Goal: Task Accomplishment & Management: Manage account settings

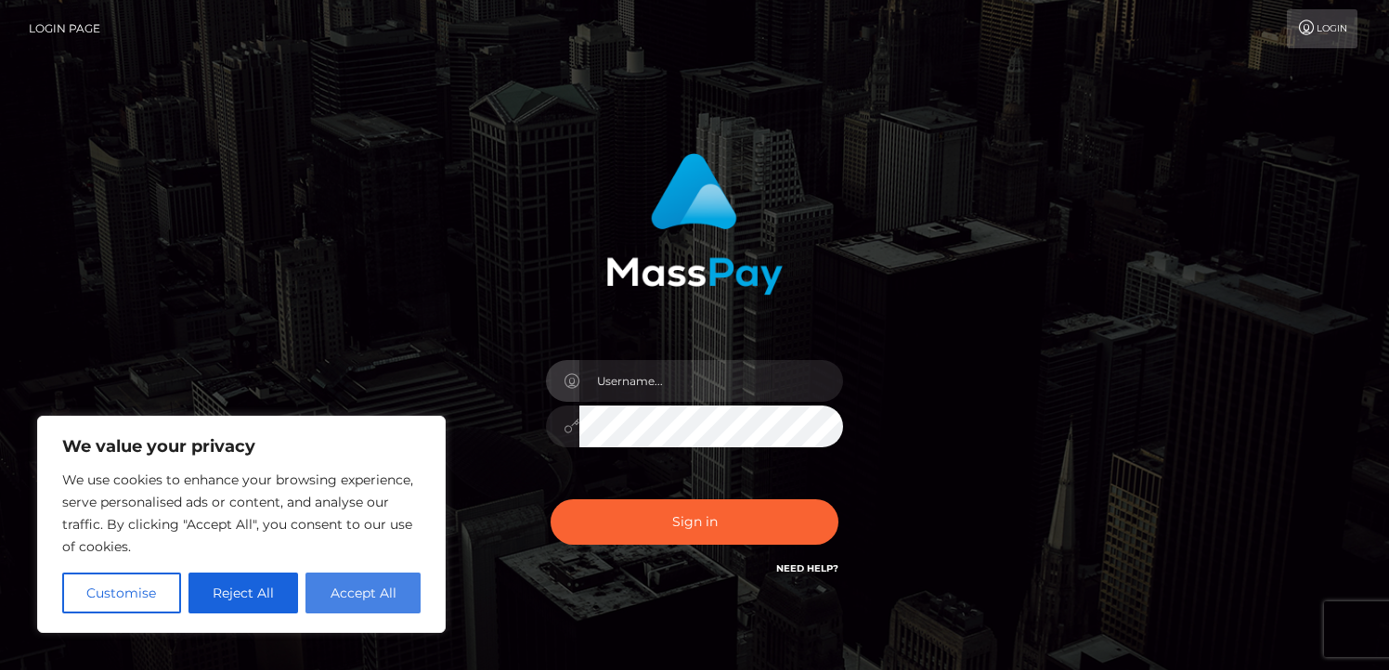
click at [383, 588] on button "Accept All" at bounding box center [362, 593] width 115 height 41
checkbox input "true"
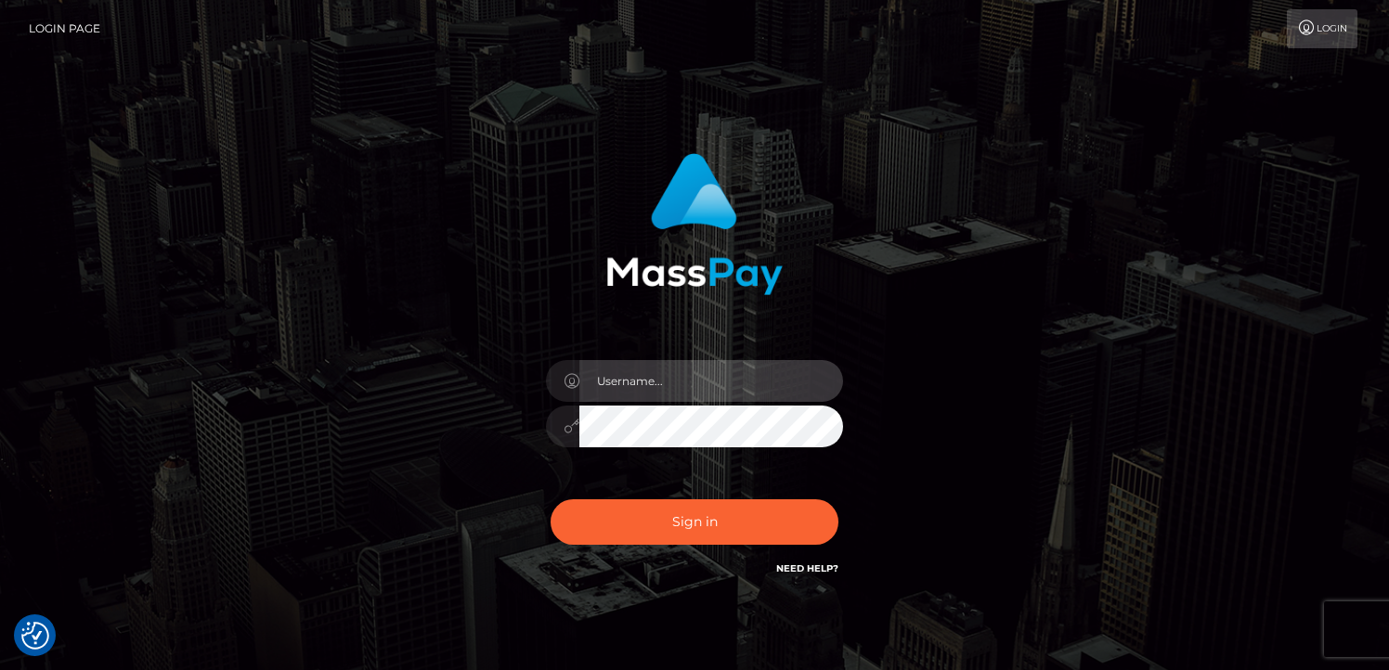
click at [684, 379] on input "text" at bounding box center [711, 381] width 264 height 42
type input "islaflowers1@gmail.com"
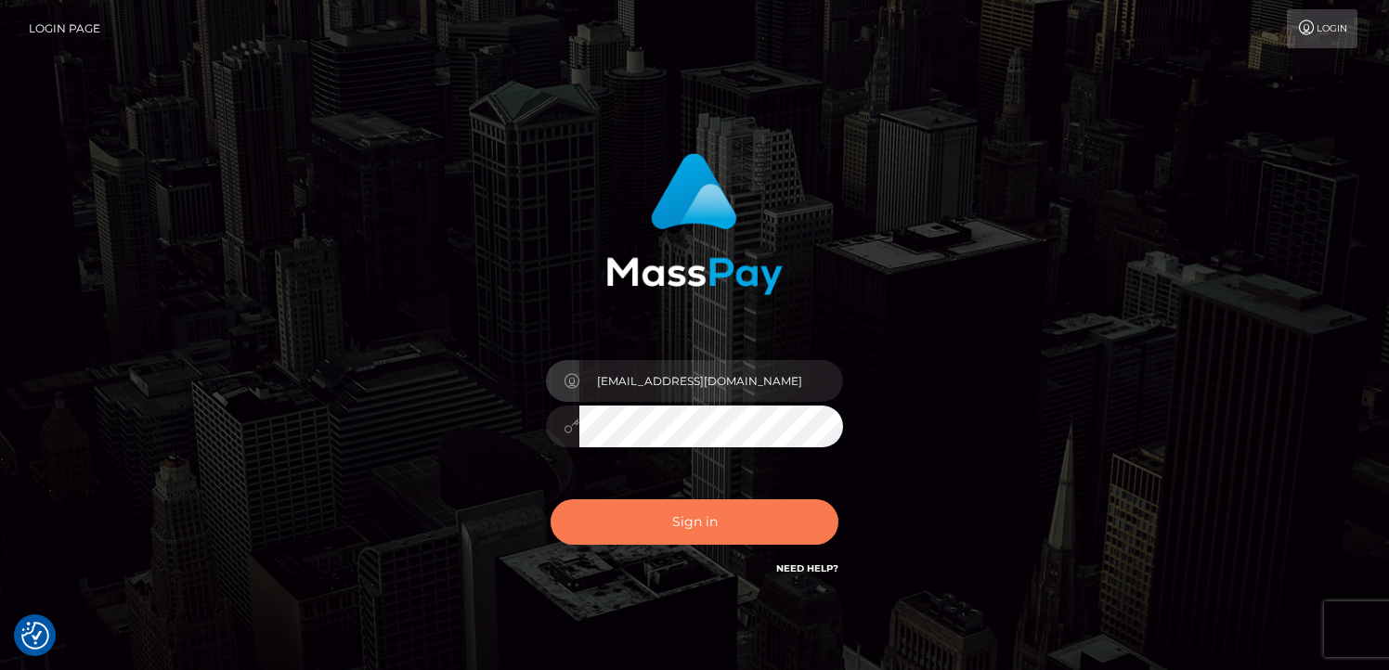
click at [682, 515] on button "Sign in" at bounding box center [695, 522] width 288 height 45
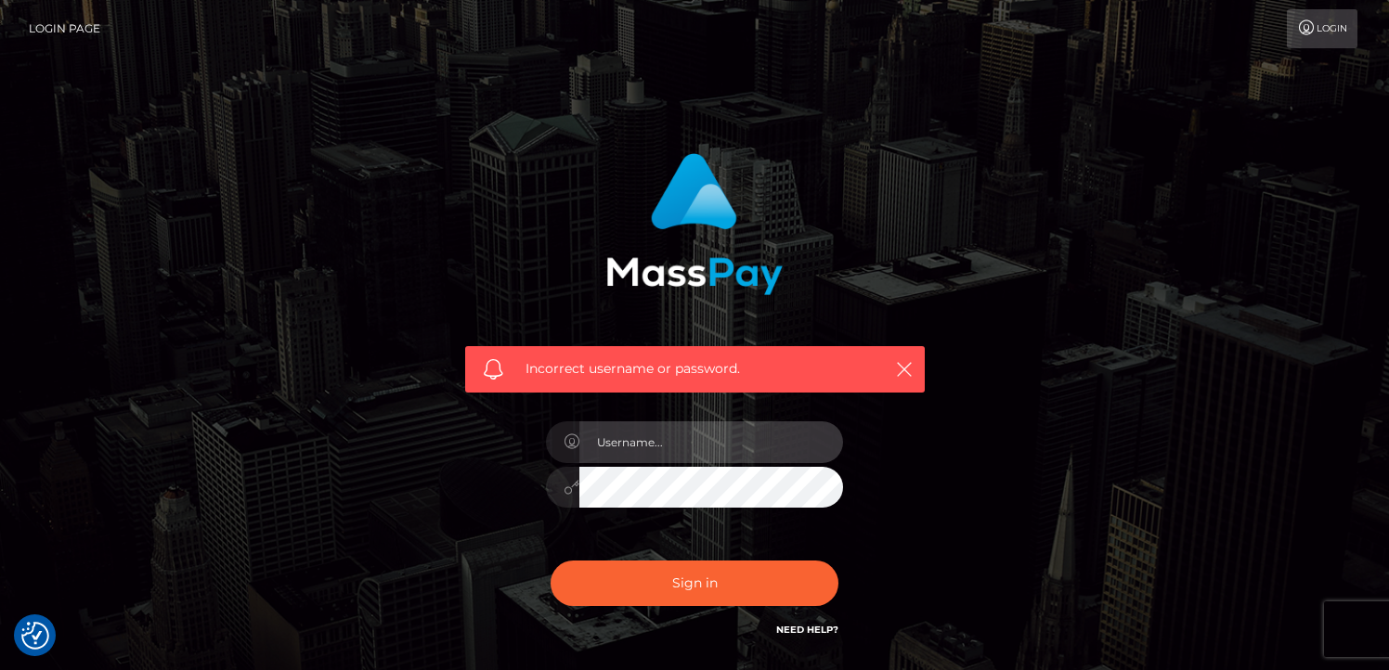
click at [689, 461] on input "text" at bounding box center [711, 443] width 264 height 42
type input "[EMAIL_ADDRESS][DOMAIN_NAME]"
click at [551, 561] on button "Sign in" at bounding box center [695, 583] width 288 height 45
click at [671, 444] on input "text" at bounding box center [711, 443] width 264 height 42
type input "islaflowers1@gmail.com"
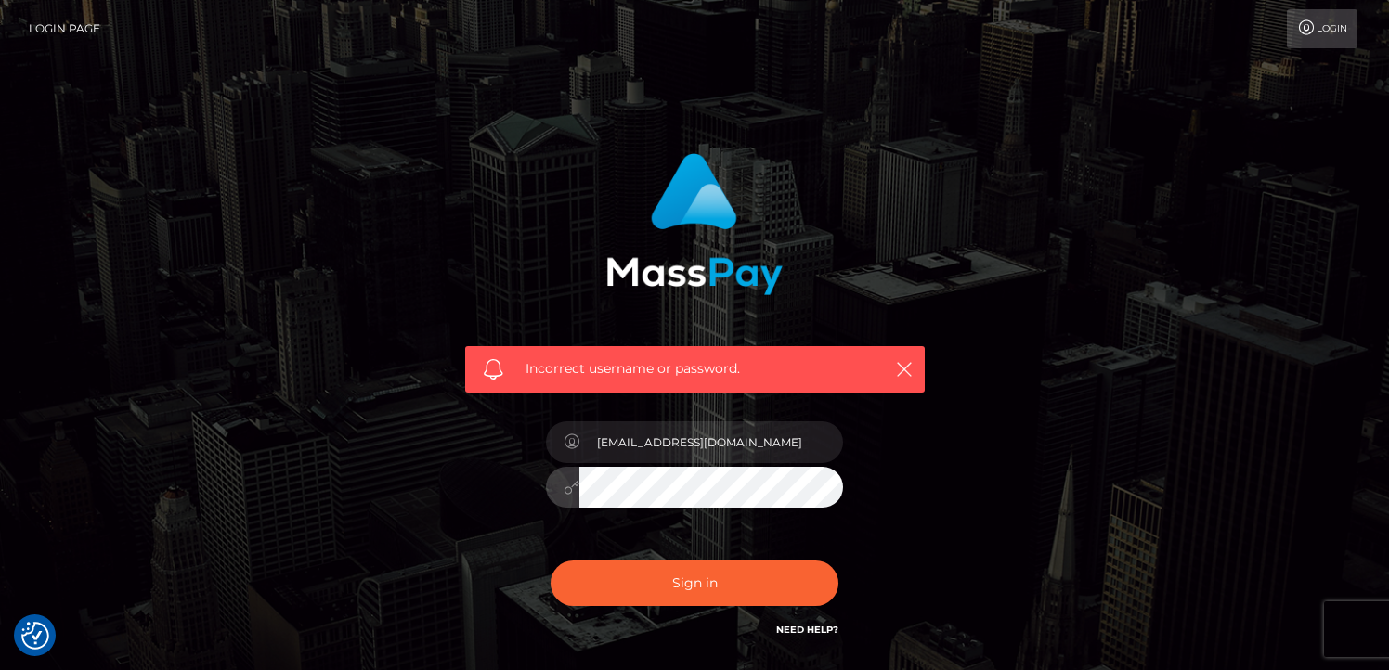
click at [551, 561] on button "Sign in" at bounding box center [695, 583] width 288 height 45
click at [668, 455] on input "text" at bounding box center [711, 443] width 264 height 42
type input "[EMAIL_ADDRESS][DOMAIN_NAME]"
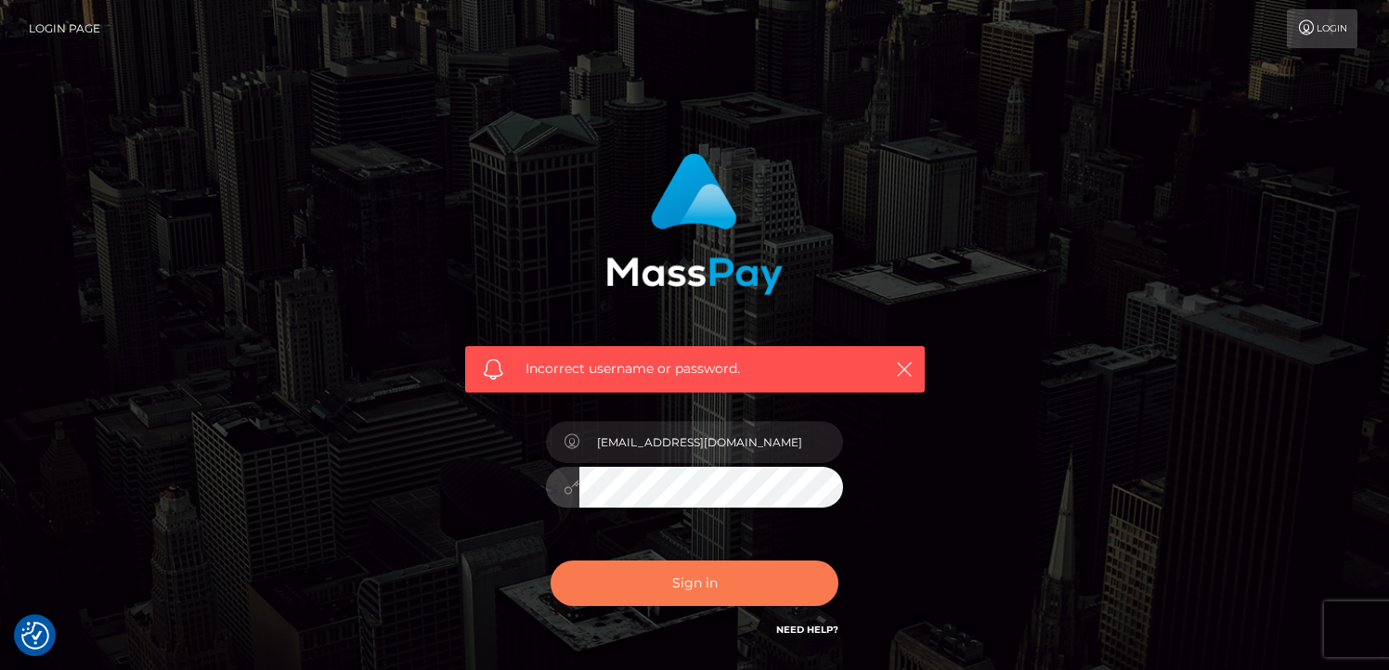
click at [627, 568] on button "Sign in" at bounding box center [695, 583] width 288 height 45
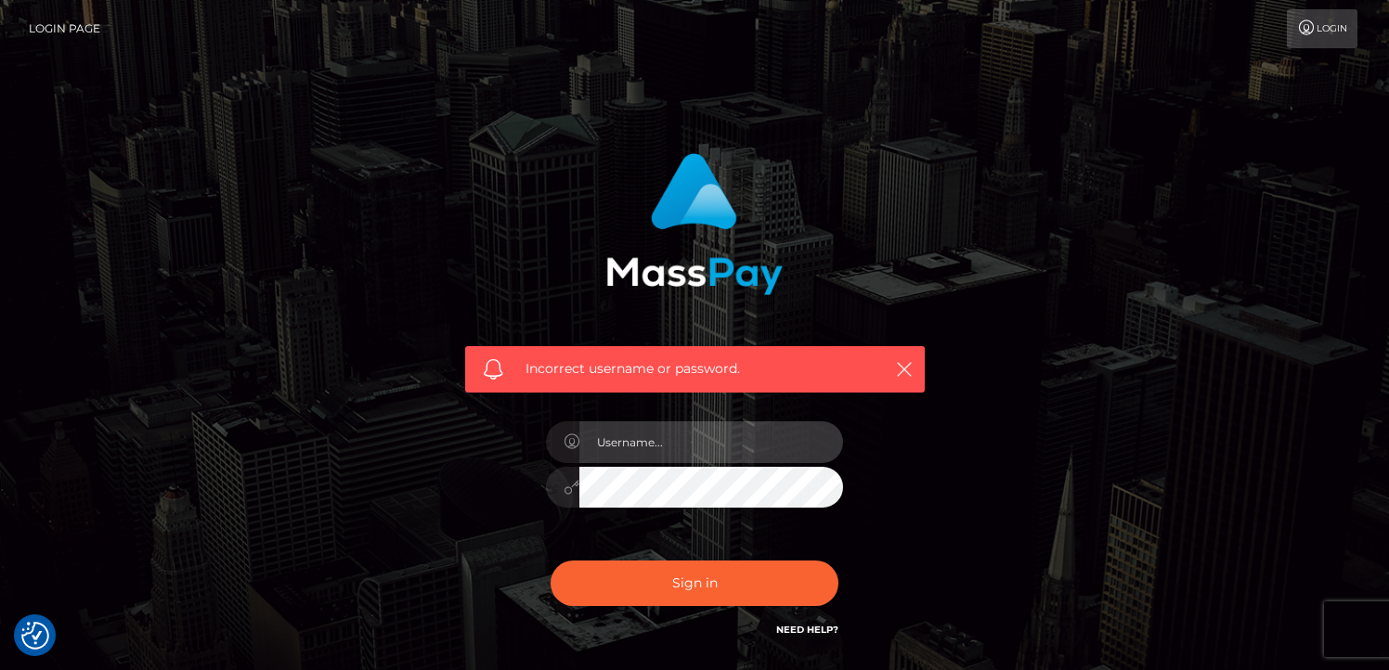
click at [670, 456] on input "text" at bounding box center [711, 443] width 264 height 42
